Goal: Task Accomplishment & Management: Use online tool/utility

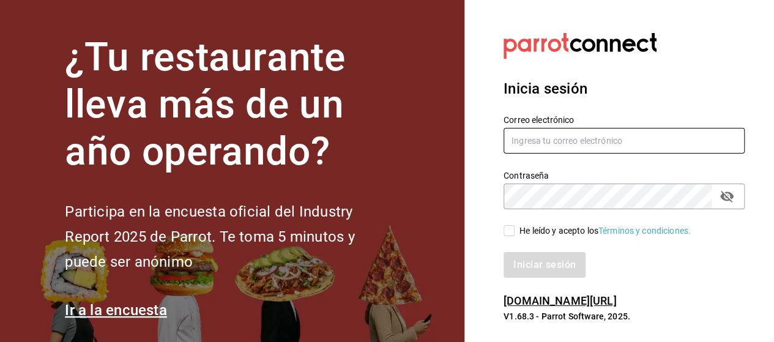
type input "[EMAIL_ADDRESS][PERSON_NAME][DOMAIN_NAME]"
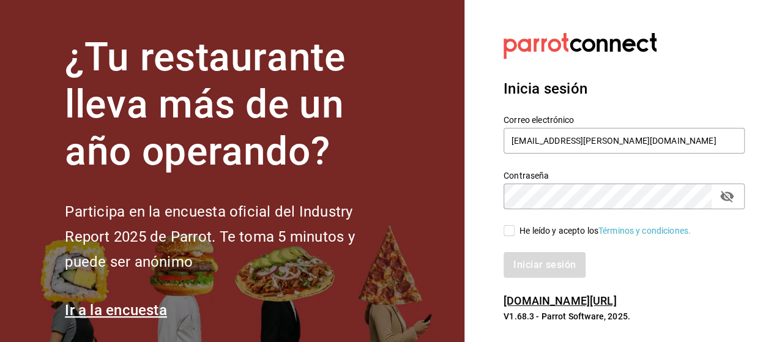
click at [513, 236] on input "He leído y acepto los Términos y condiciones." at bounding box center [509, 230] width 11 height 11
checkbox input "true"
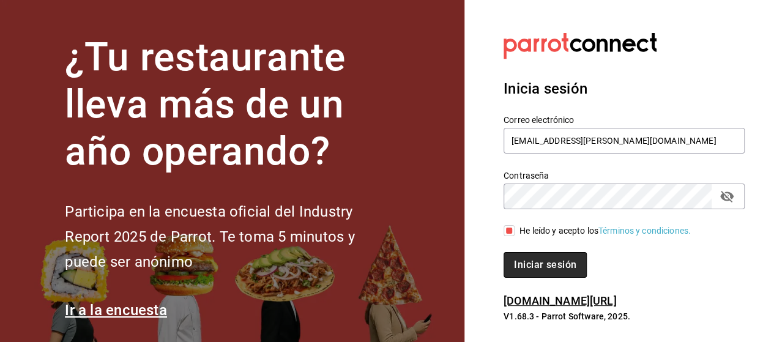
click at [537, 262] on button "Iniciar sesión" at bounding box center [545, 265] width 83 height 26
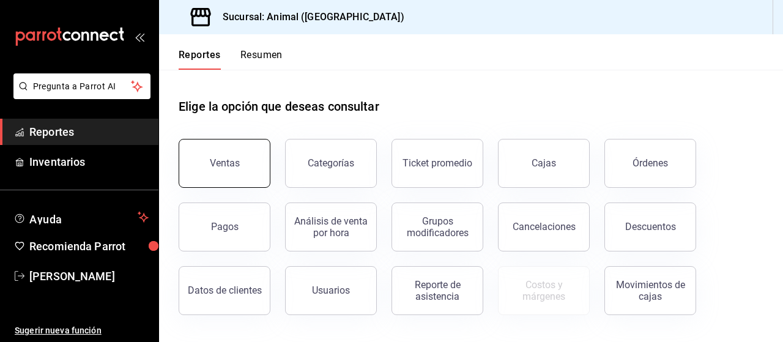
click at [210, 154] on button "Ventas" at bounding box center [225, 163] width 92 height 49
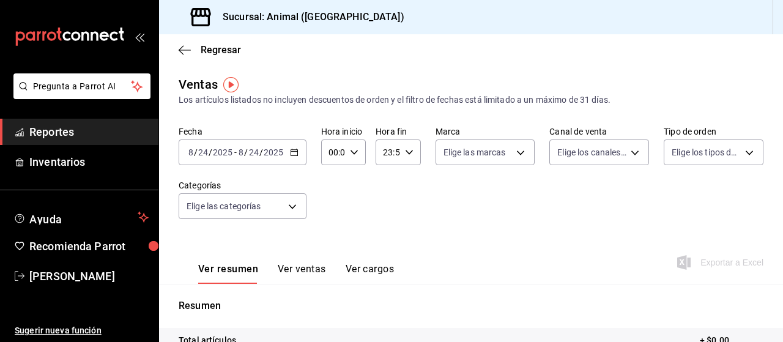
click at [293, 154] on icon "button" at bounding box center [294, 152] width 9 height 9
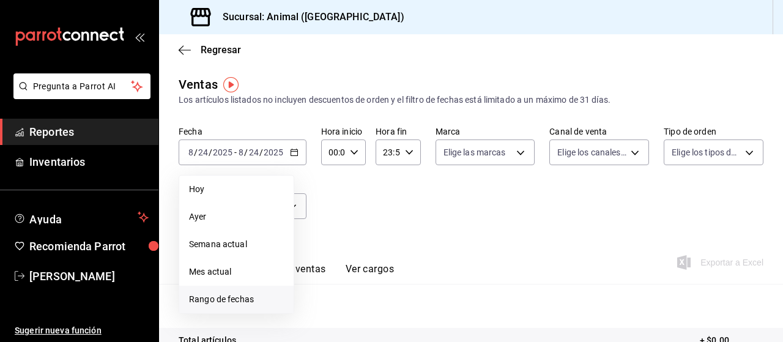
click at [222, 298] on span "Rango de fechas" at bounding box center [236, 299] width 95 height 13
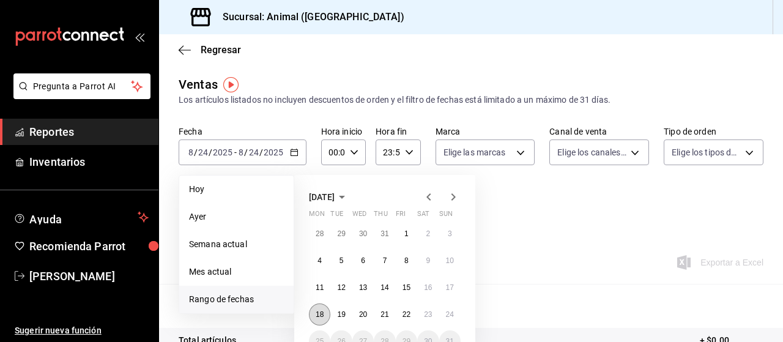
click at [321, 310] on abbr "18" at bounding box center [320, 314] width 8 height 9
click at [431, 313] on abbr "23" at bounding box center [428, 314] width 8 height 9
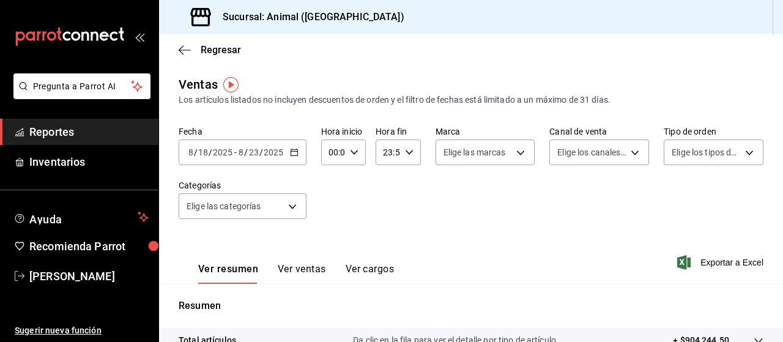
click at [292, 154] on icon "button" at bounding box center [294, 152] width 9 height 9
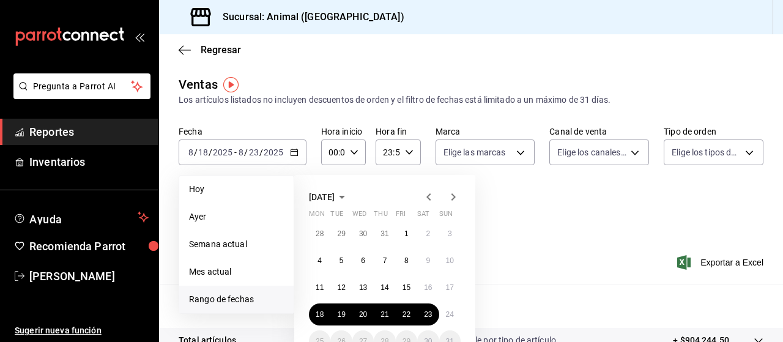
click at [249, 300] on span "Rango de fechas" at bounding box center [236, 299] width 95 height 13
click at [321, 324] on button "18" at bounding box center [319, 314] width 21 height 22
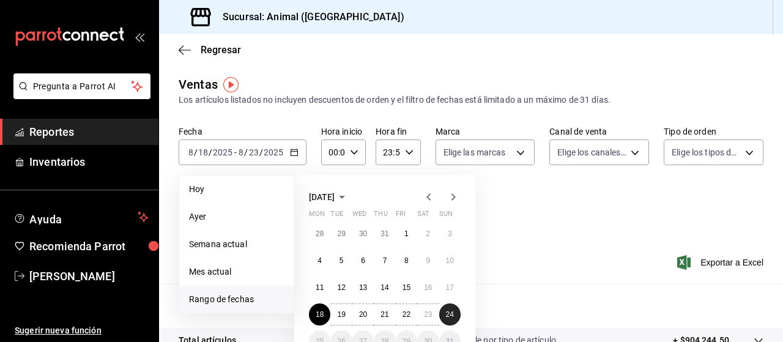
click at [450, 313] on abbr "24" at bounding box center [450, 314] width 8 height 9
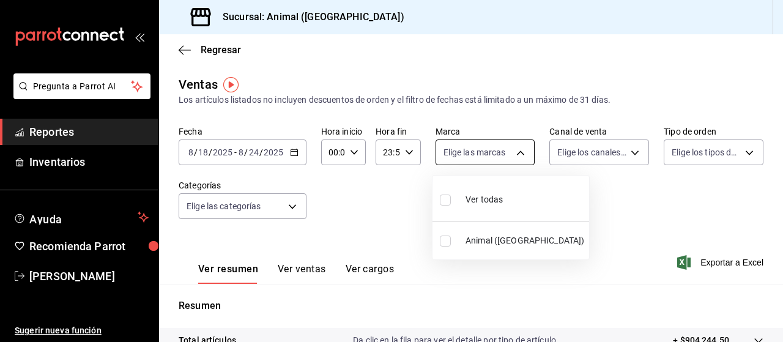
click at [515, 152] on body "Pregunta a Parrot AI Reportes Inventarios Ayuda Recomienda Parrot Marco Ramiez …" at bounding box center [391, 171] width 783 height 342
click at [447, 197] on input "checkbox" at bounding box center [445, 200] width 11 height 11
checkbox input "true"
type input "96838179-8fbb-4073-aae3-1789726318c8"
checkbox input "true"
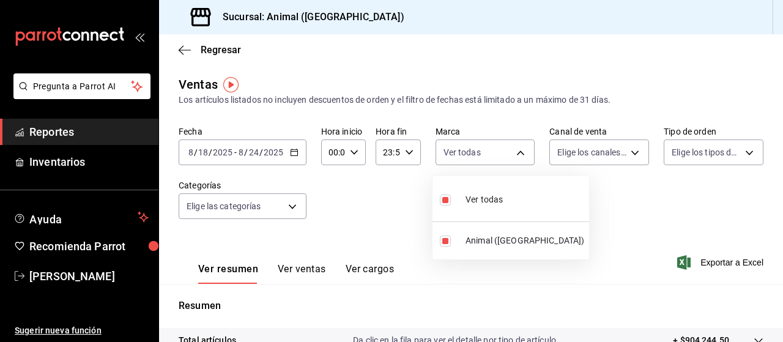
click at [625, 152] on div at bounding box center [391, 171] width 783 height 342
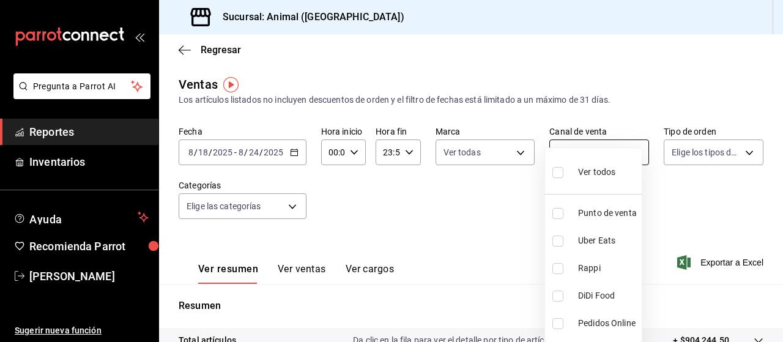
click at [624, 154] on body "Pregunta a Parrot AI Reportes Inventarios Ayuda Recomienda Parrot Marco Ramiez …" at bounding box center [391, 171] width 783 height 342
click at [560, 172] on input "checkbox" at bounding box center [558, 172] width 11 height 11
checkbox input "true"
type input "PARROT,UBER_EATS,RAPPI,DIDI_FOOD,ONLINE"
checkbox input "true"
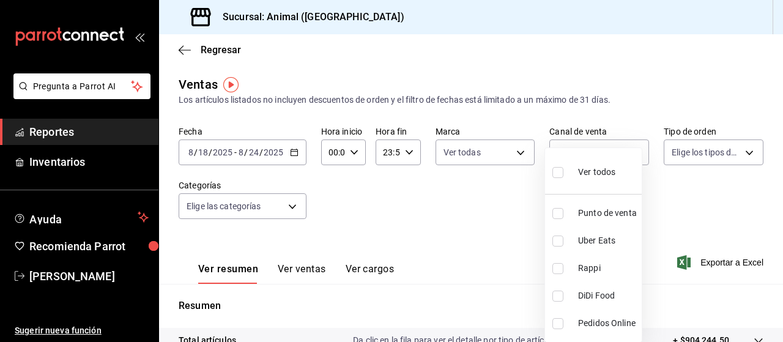
checkbox input "true"
click at [739, 153] on div at bounding box center [391, 171] width 783 height 342
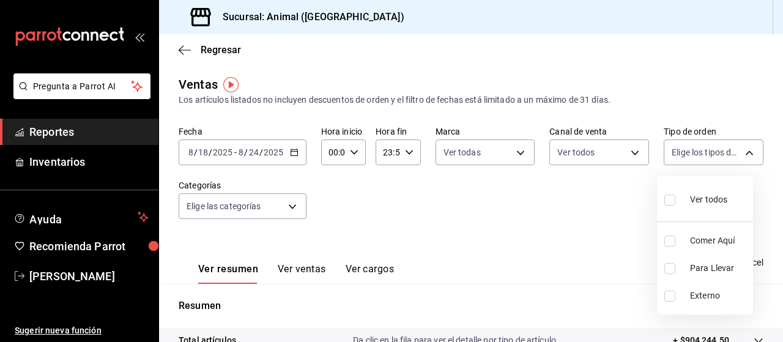
click at [739, 153] on body "Pregunta a Parrot AI Reportes Inventarios Ayuda Recomienda Parrot Marco Ramiez …" at bounding box center [391, 171] width 783 height 342
click at [672, 201] on input "checkbox" at bounding box center [670, 200] width 11 height 11
checkbox input "true"
type input "89cc3392-1a89-49ed-91c4-e66ea58282e1,025cf6ae-25b7-4698-bb98-3d77af74a196,EXTER…"
checkbox input "true"
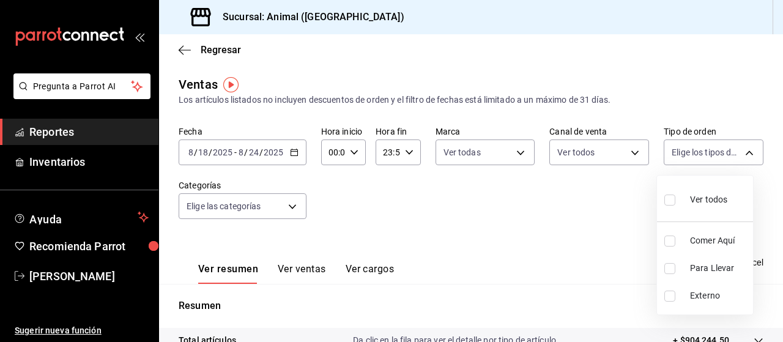
checkbox input "true"
click at [290, 206] on div at bounding box center [391, 171] width 783 height 342
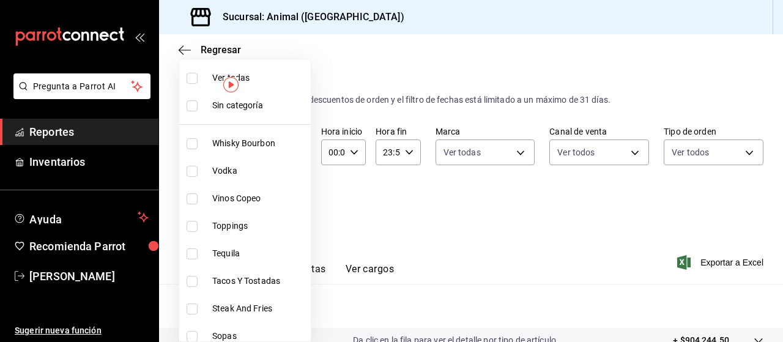
click at [290, 206] on body "Pregunta a Parrot AI Reportes Inventarios Ayuda Recomienda Parrot Marco Ramiez …" at bounding box center [391, 171] width 783 height 342
click at [188, 77] on input "checkbox" at bounding box center [192, 78] width 11 height 11
checkbox input "true"
type input "696422f3-042f-4992-a796-20cec1d2addd,ab2f2cdd-2d2d-455a-bd59-969ed93fbee5,5744a…"
checkbox input "true"
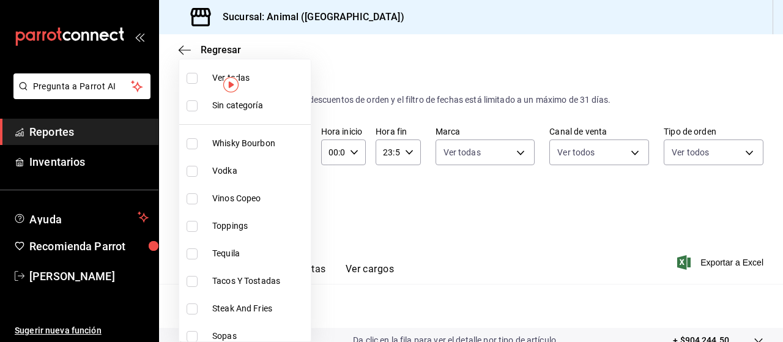
checkbox input "true"
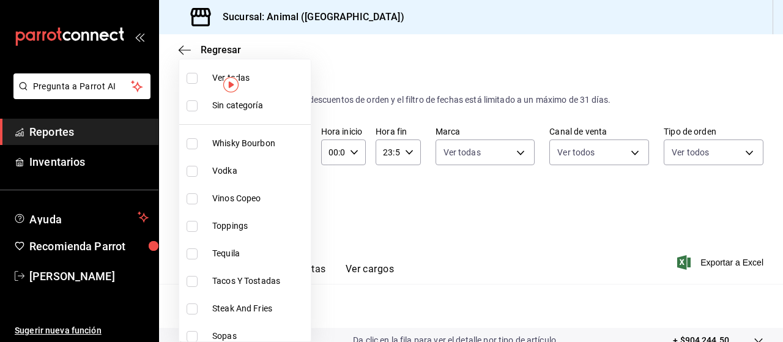
checkbox input "true"
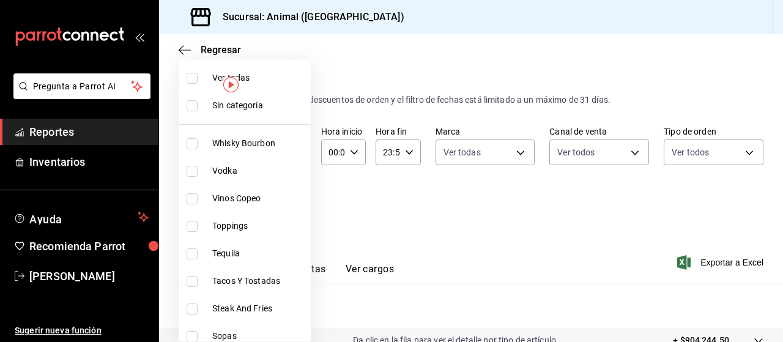
checkbox input "true"
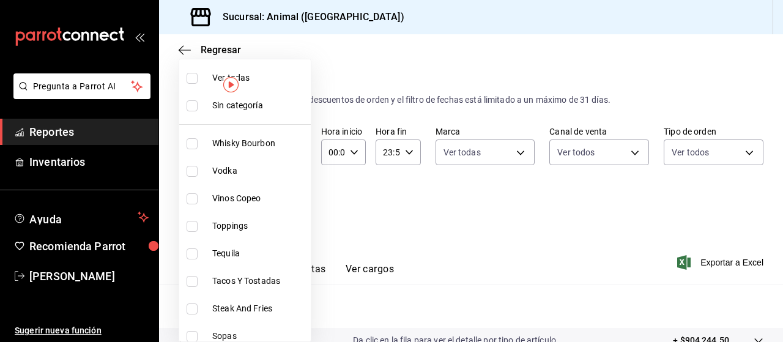
checkbox input "true"
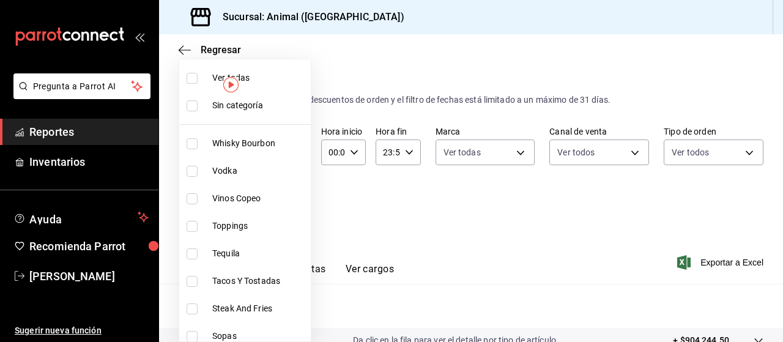
checkbox input "true"
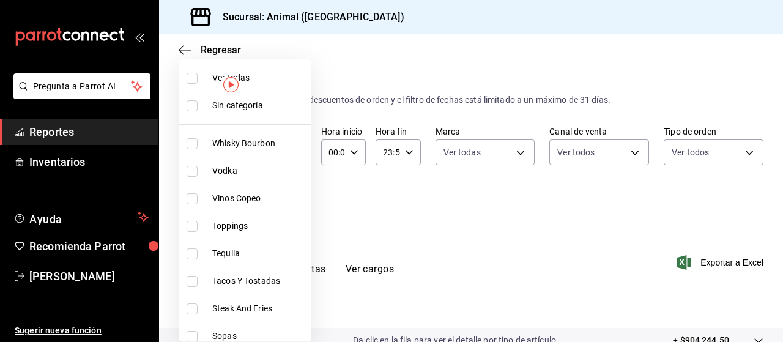
checkbox input "true"
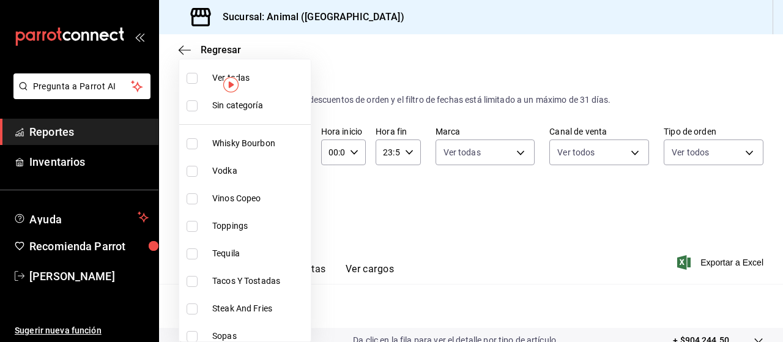
checkbox input "true"
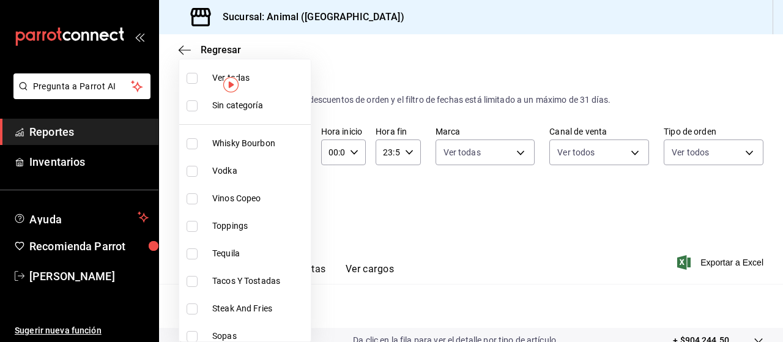
checkbox input "true"
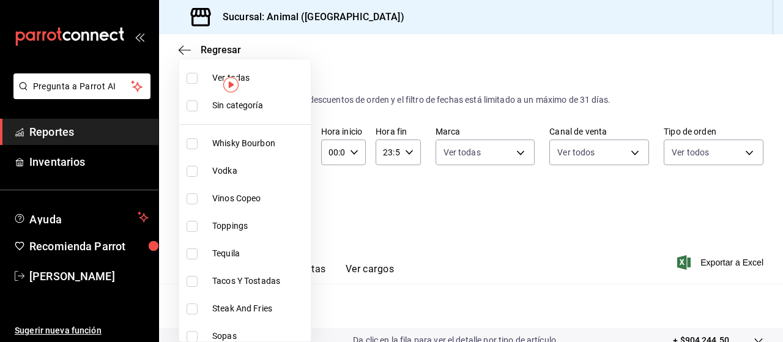
checkbox input "true"
click at [389, 184] on div at bounding box center [391, 171] width 783 height 342
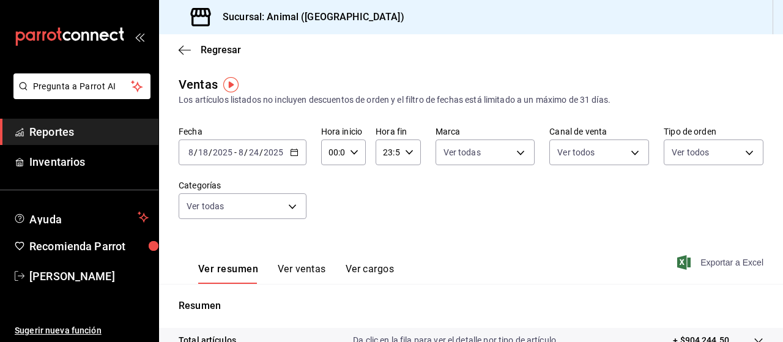
click at [721, 262] on span "Exportar a Excel" at bounding box center [722, 262] width 84 height 15
